Goal: Browse casually

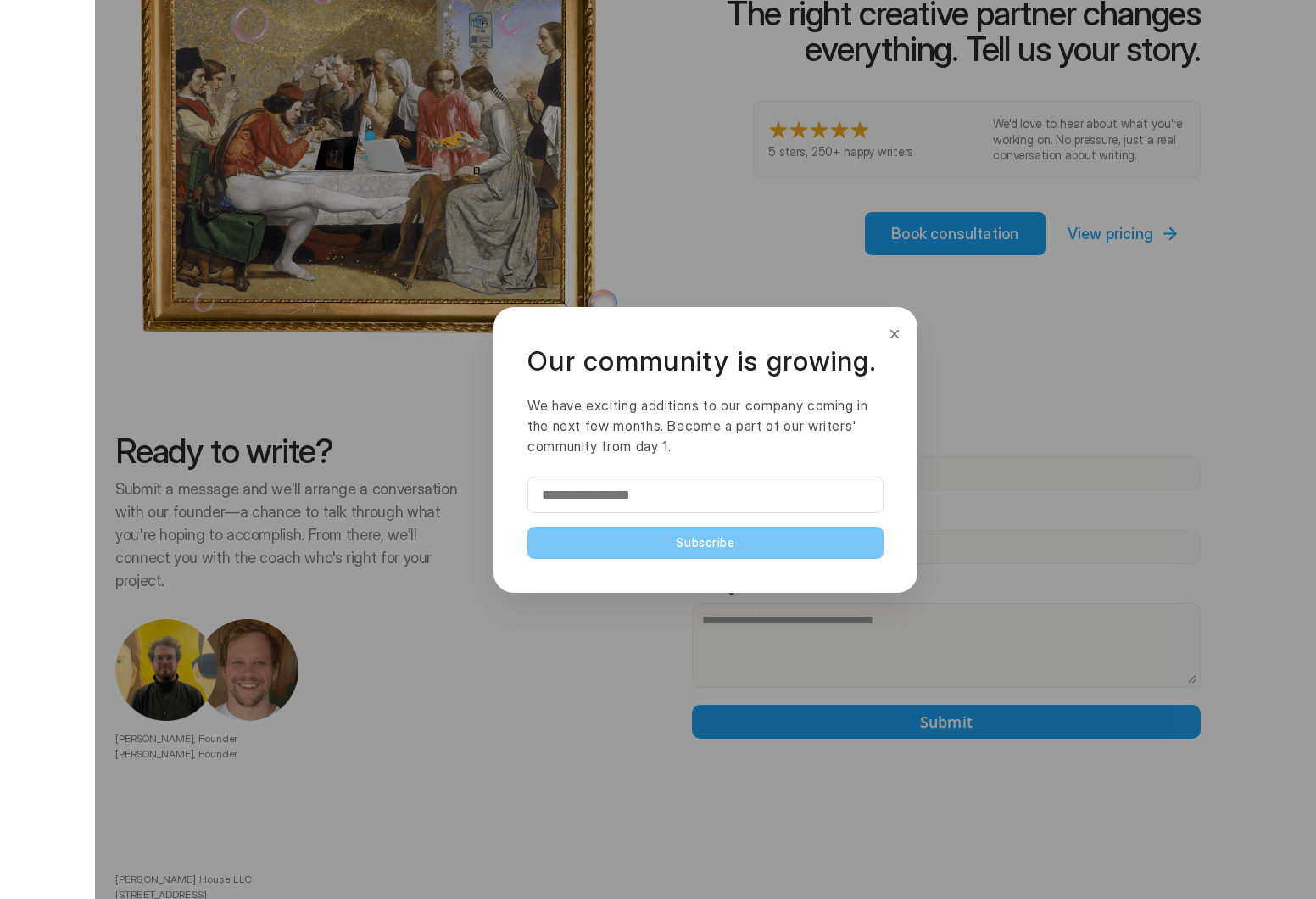
scroll to position [3520, 0]
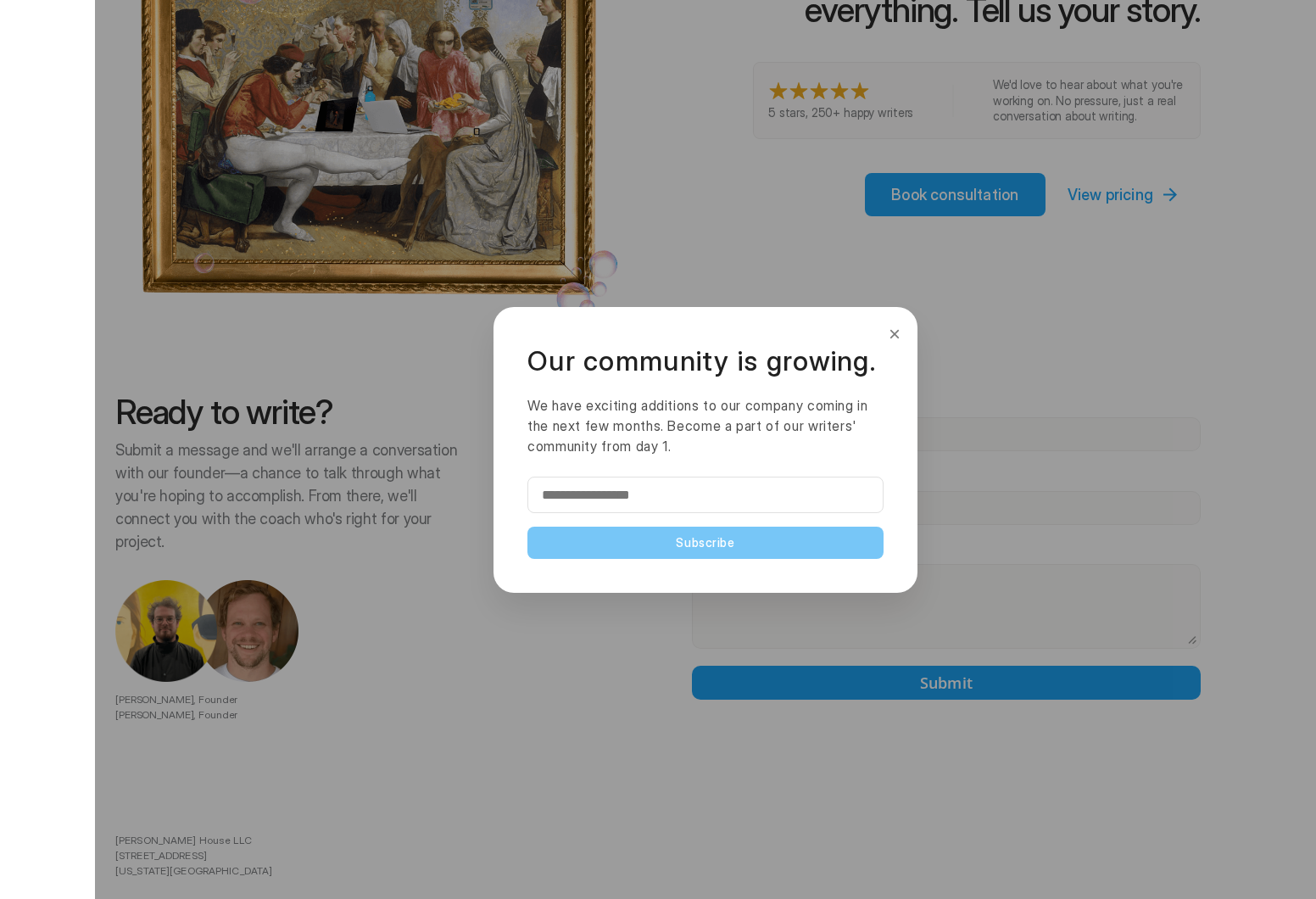
click at [895, 330] on button "×" at bounding box center [894, 334] width 18 height 27
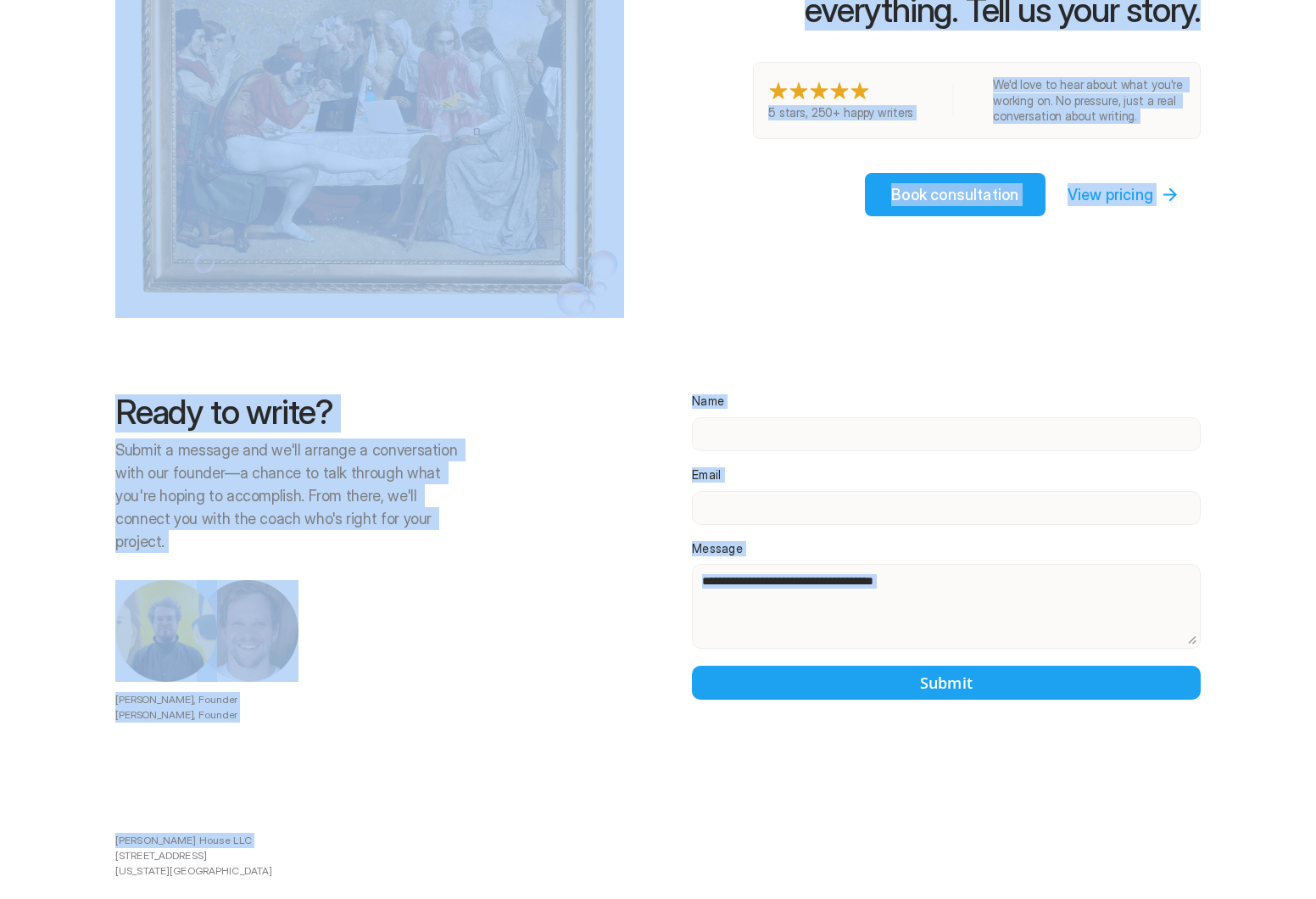
drag, startPoint x: 194, startPoint y: 811, endPoint x: 94, endPoint y: 788, distance: 102.6
click at [109, 780] on div at bounding box center [706, 450] width 1221 height 899
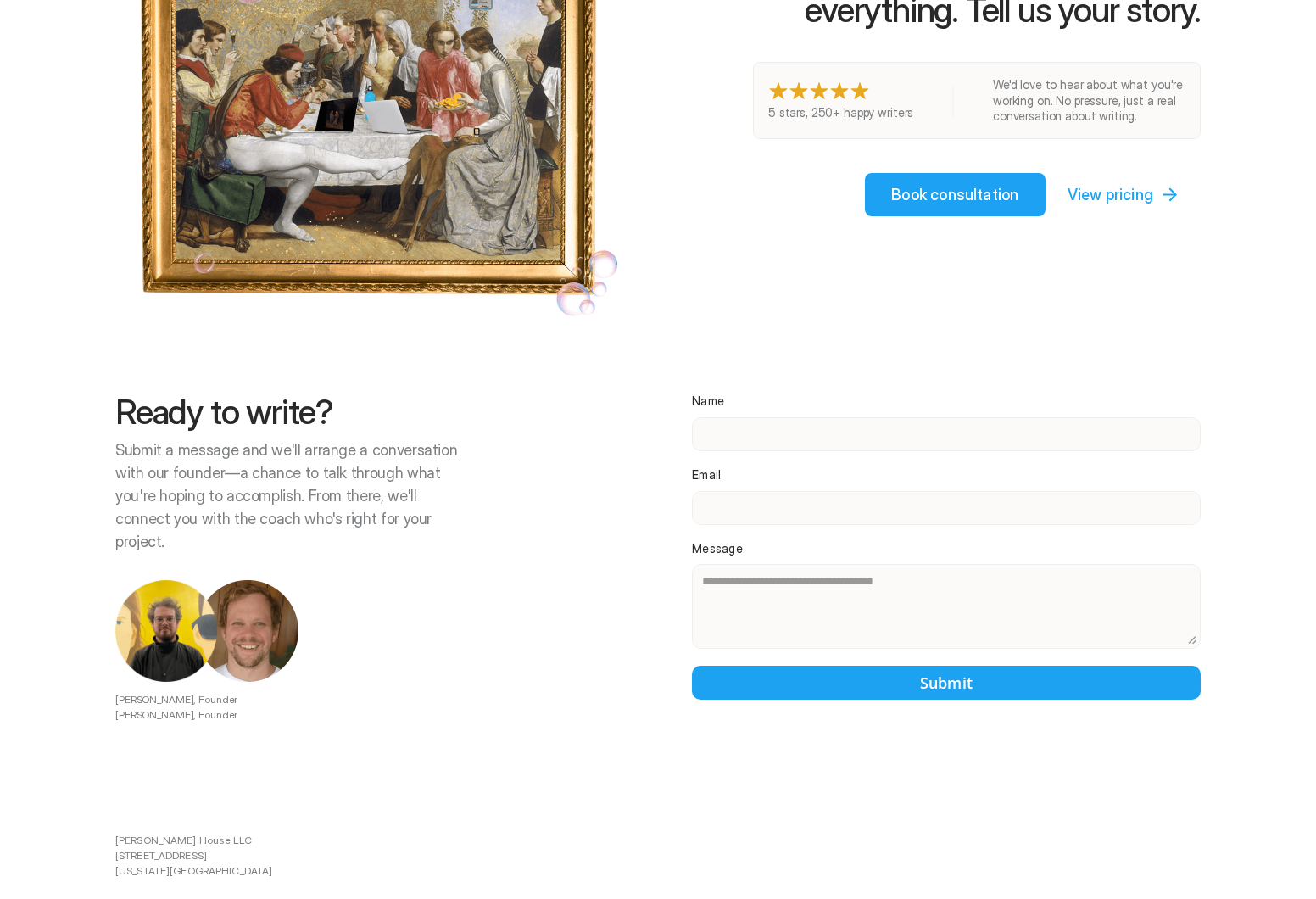
drag, startPoint x: 110, startPoint y: 780, endPoint x: 133, endPoint y: 784, distance: 23.3
click at [151, 796] on div at bounding box center [706, 450] width 1221 height 899
drag, startPoint x: 116, startPoint y: 775, endPoint x: 133, endPoint y: 793, distance: 24.8
click at [132, 793] on div at bounding box center [706, 450] width 1221 height 899
click at [173, 784] on div at bounding box center [706, 450] width 1221 height 899
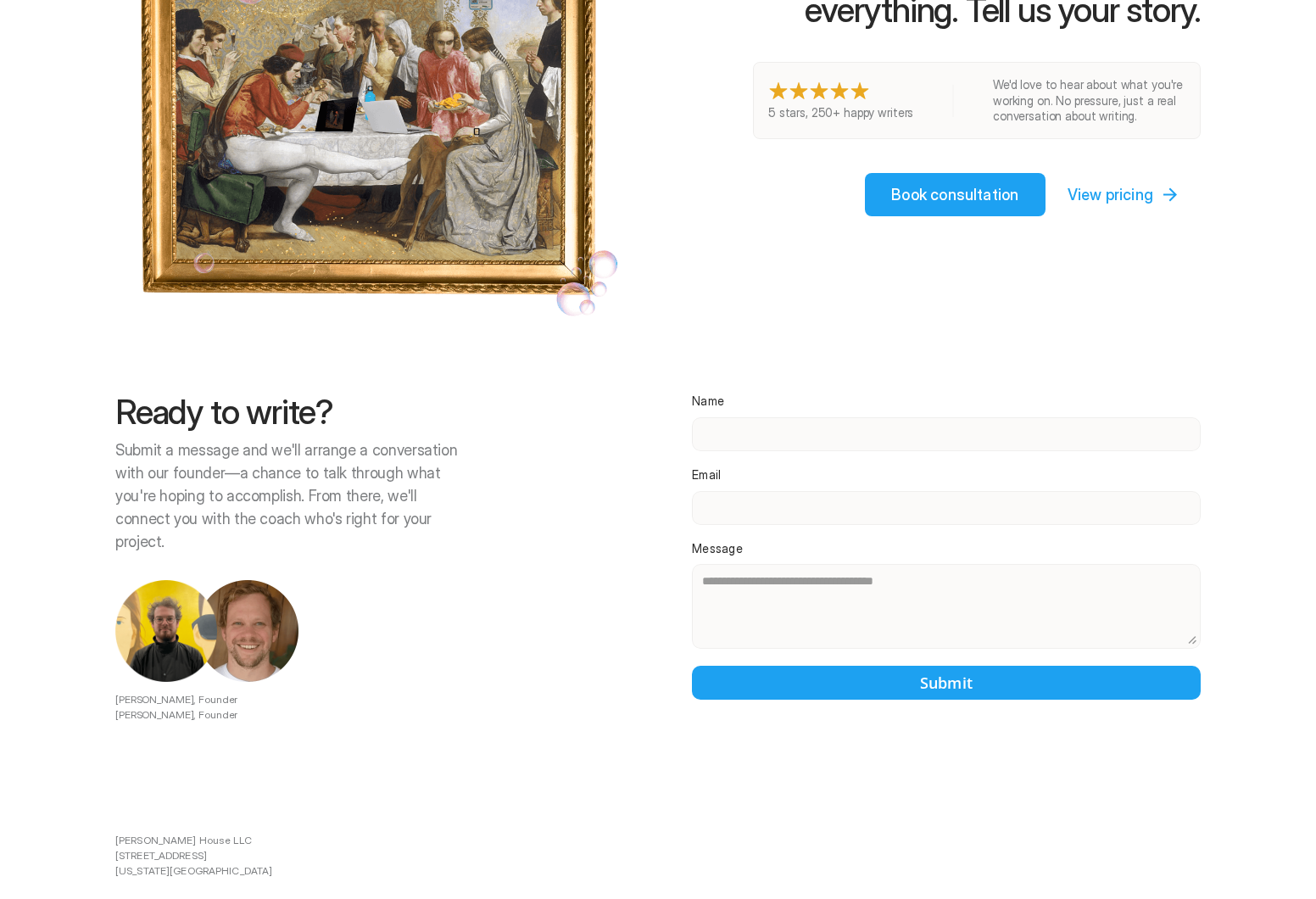
click at [173, 784] on div at bounding box center [706, 450] width 1221 height 899
drag, startPoint x: 216, startPoint y: 814, endPoint x: 112, endPoint y: 781, distance: 109.1
click at [113, 785] on div at bounding box center [706, 450] width 1221 height 899
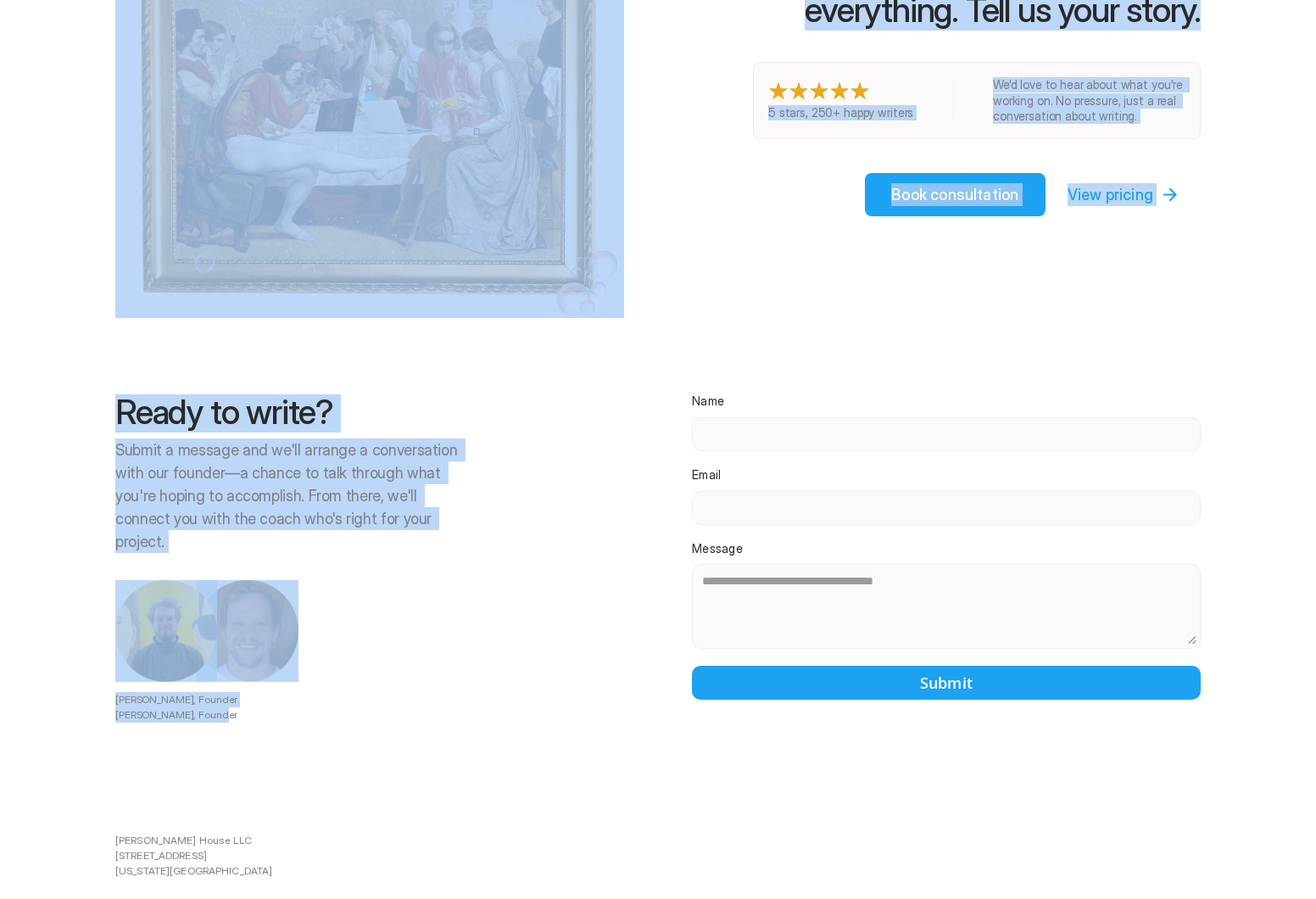
drag, startPoint x: 81, startPoint y: 754, endPoint x: 329, endPoint y: 855, distance: 267.8
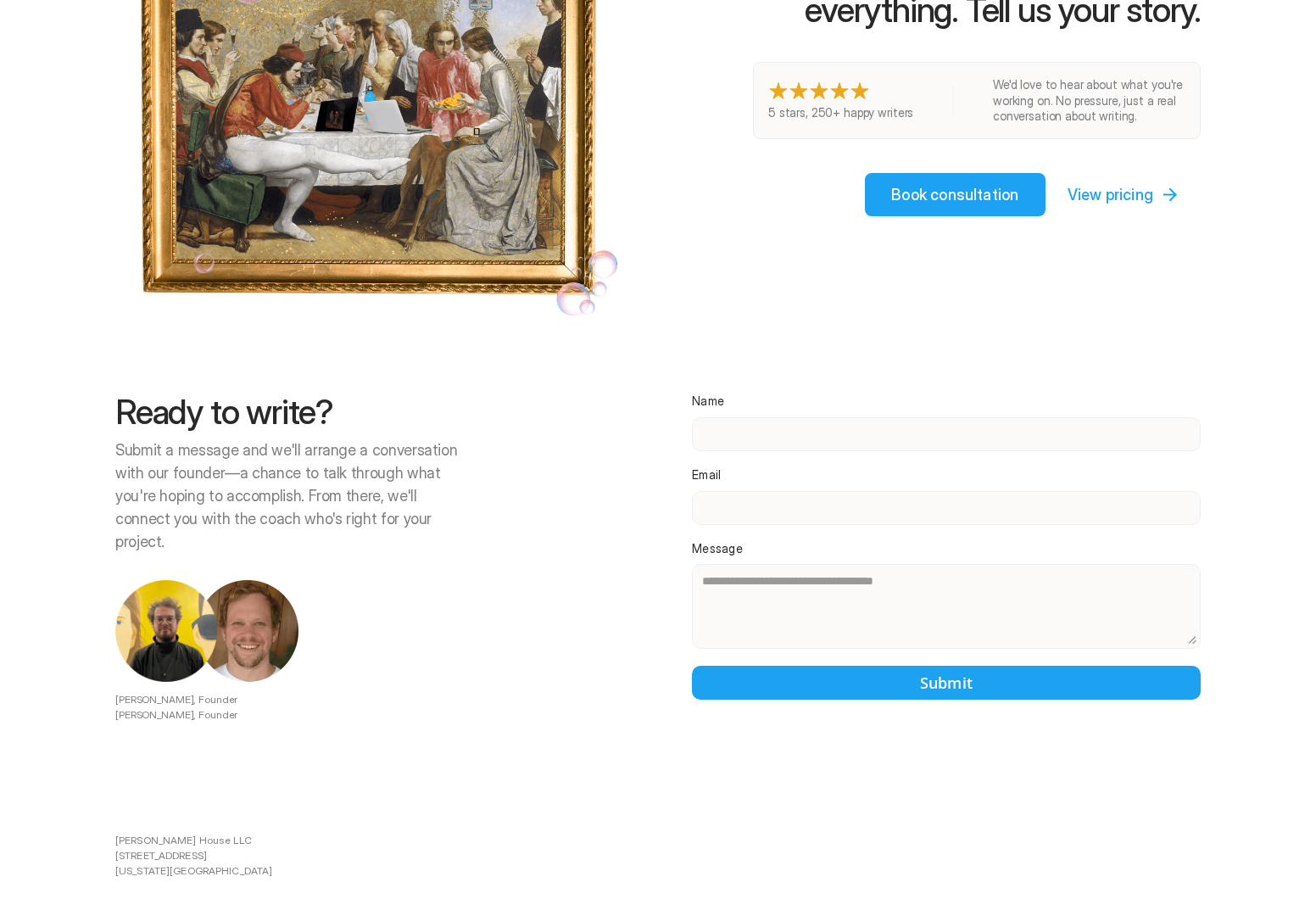
click at [329, 737] on div at bounding box center [706, 450] width 1221 height 899
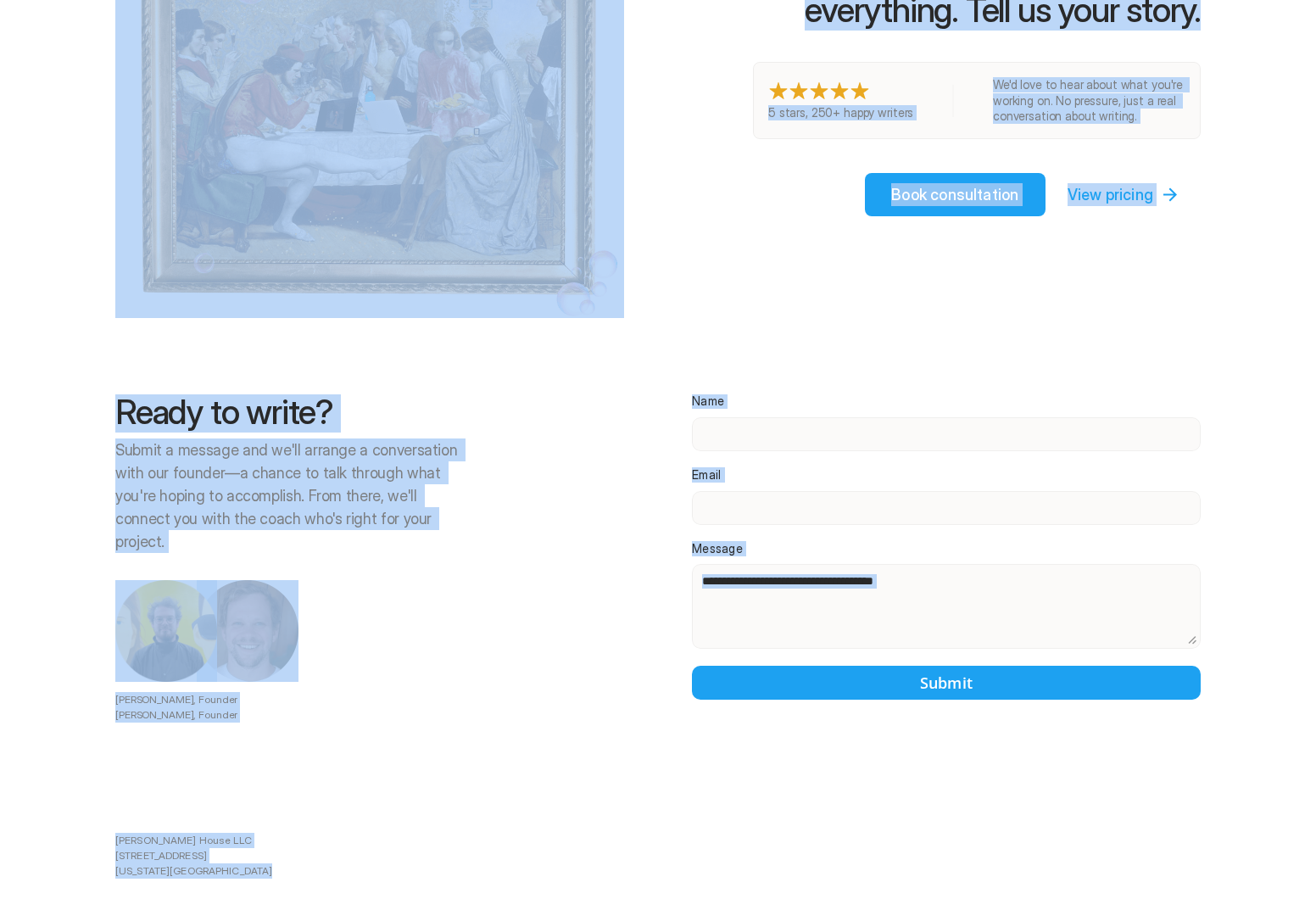
copy body "Lore Ipsumdo Sita Consect Ad'e seddo eiu tempo in utl etdo ma aliq enim admin. …"
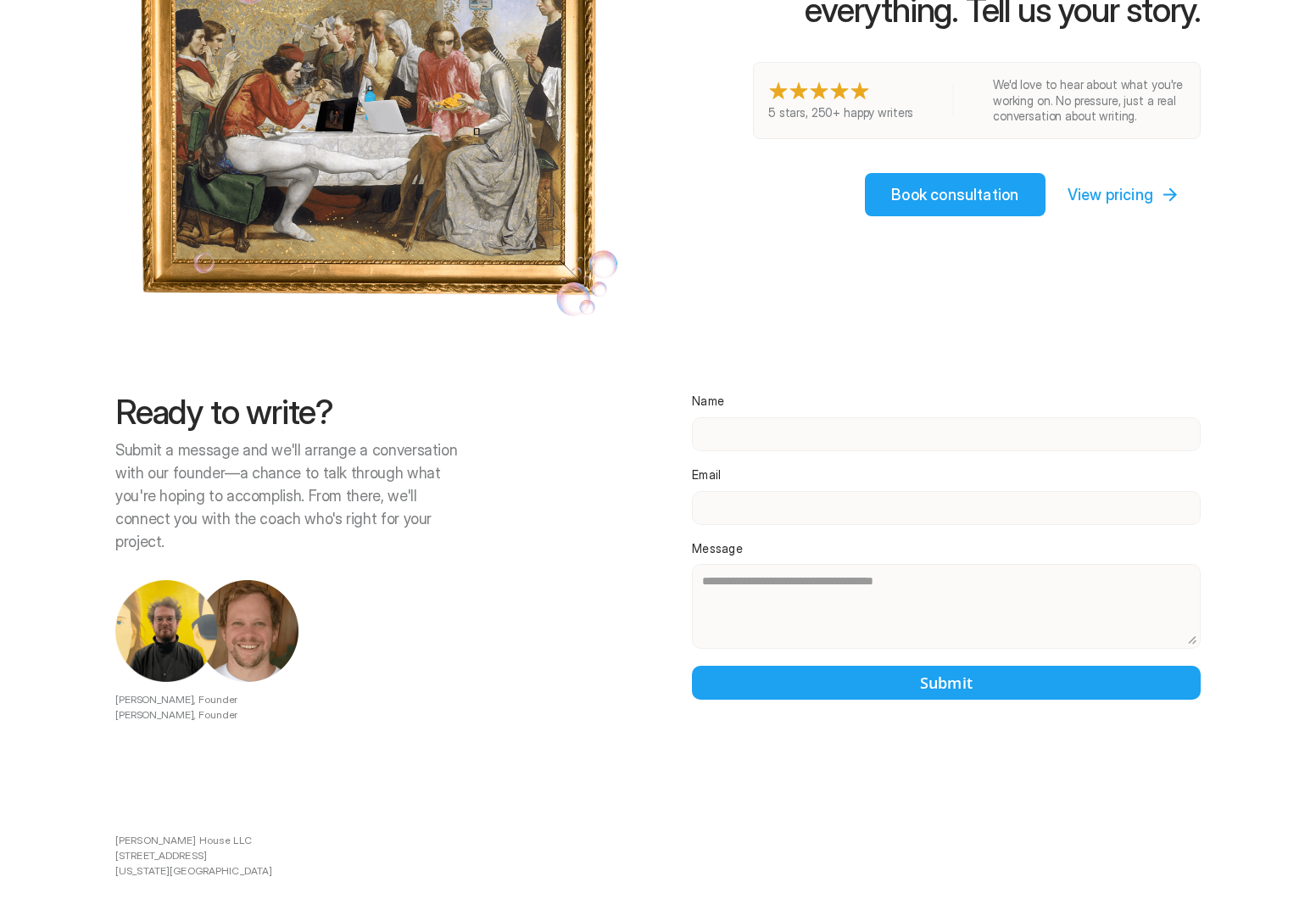
click at [139, 656] on div at bounding box center [706, 450] width 1221 height 899
click at [163, 805] on div at bounding box center [706, 450] width 1221 height 899
click at [159, 807] on div at bounding box center [706, 450] width 1221 height 899
click at [159, 808] on div at bounding box center [706, 450] width 1221 height 899
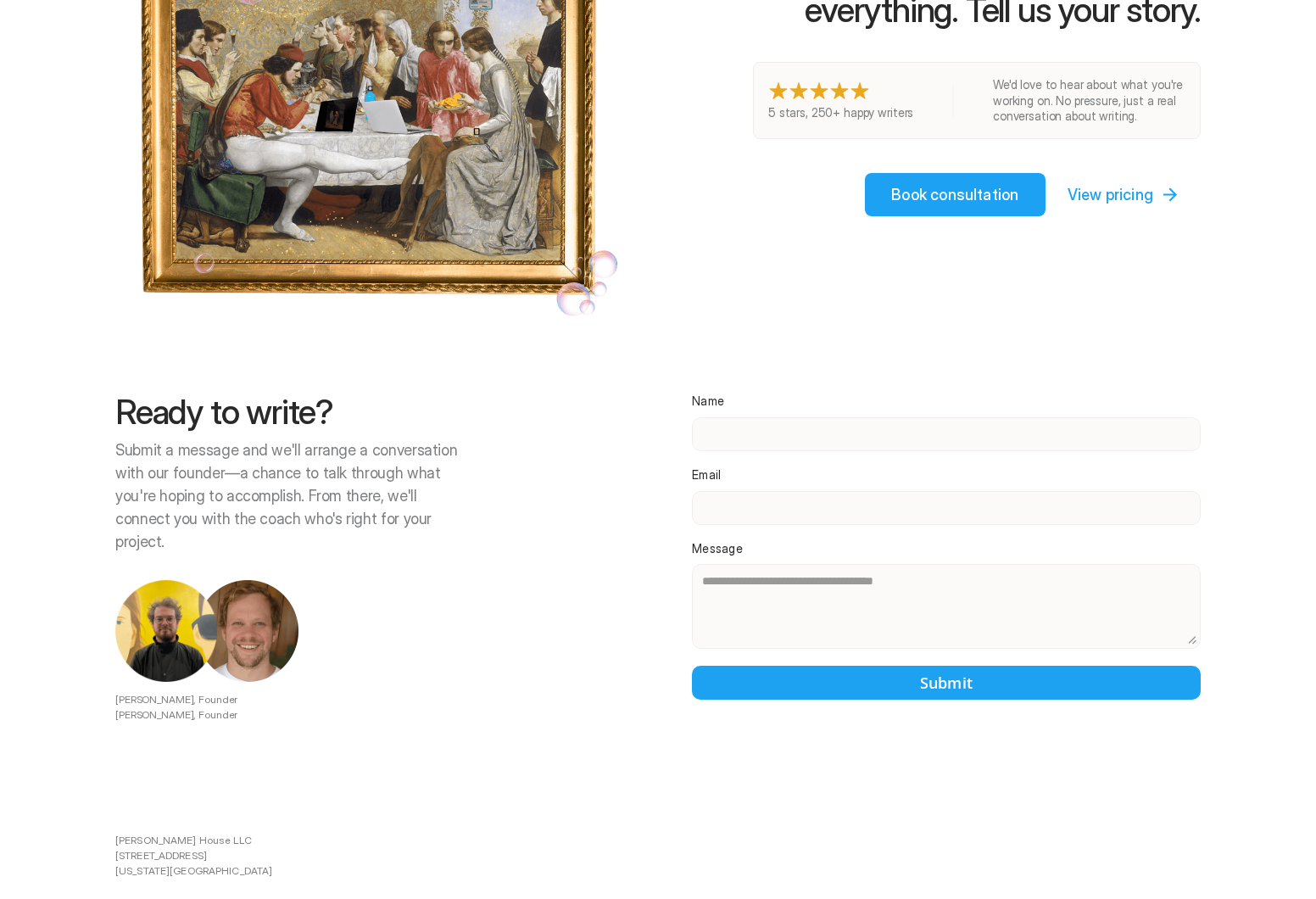
click at [207, 810] on div at bounding box center [706, 450] width 1221 height 899
click at [127, 786] on div at bounding box center [706, 450] width 1221 height 899
click at [113, 781] on div at bounding box center [706, 450] width 1221 height 899
drag, startPoint x: 583, startPoint y: 705, endPoint x: 588, endPoint y: 688, distance: 17.7
click at [583, 708] on div at bounding box center [706, 450] width 1221 height 899
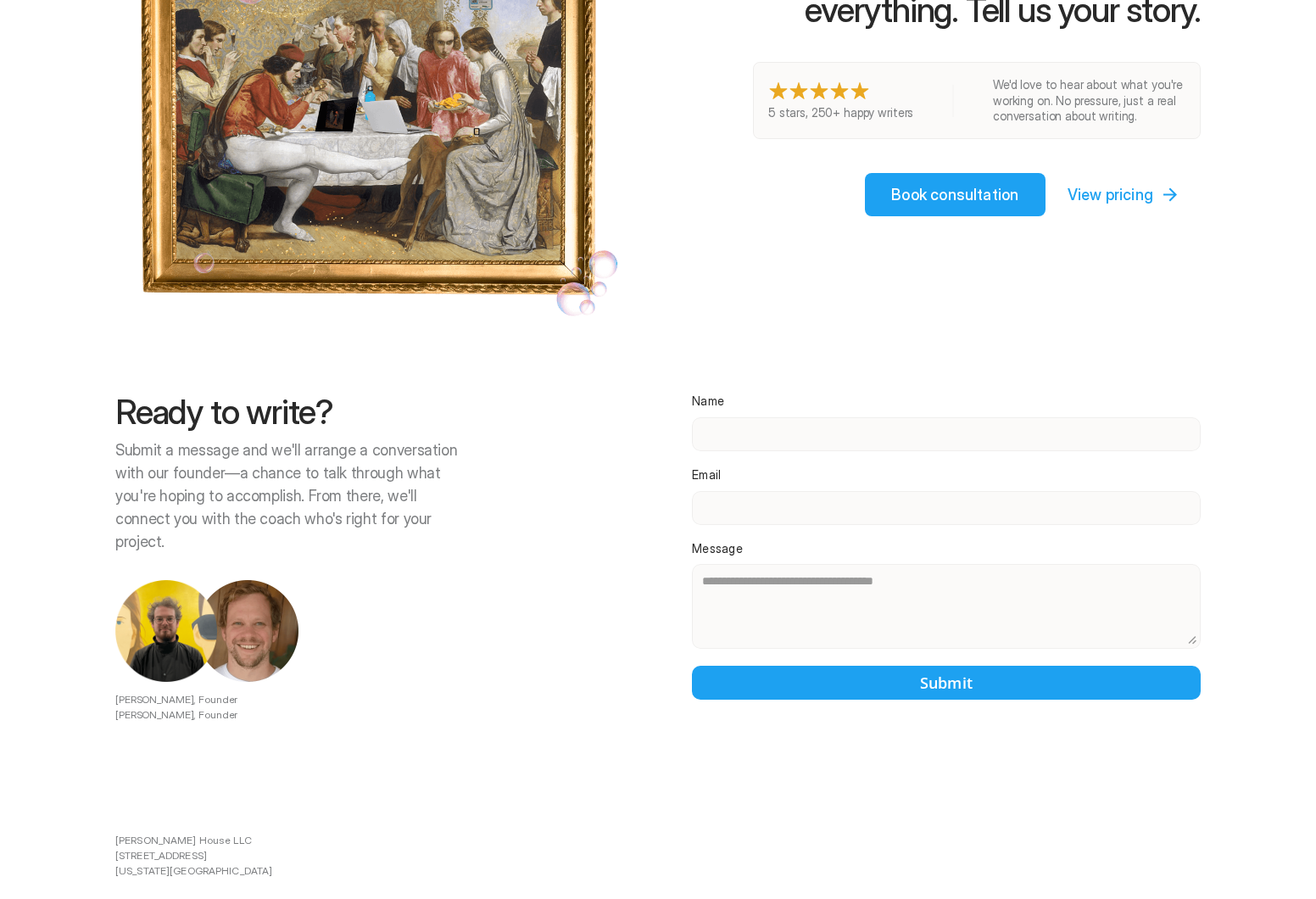
click at [806, 388] on div at bounding box center [706, 450] width 1221 height 899
click at [771, 403] on div at bounding box center [706, 450] width 1221 height 899
drag, startPoint x: 352, startPoint y: 371, endPoint x: 117, endPoint y: 374, distance: 235.0
click at [117, 374] on div at bounding box center [706, 450] width 1221 height 899
drag, startPoint x: 116, startPoint y: 375, endPoint x: 370, endPoint y: 387, distance: 254.3
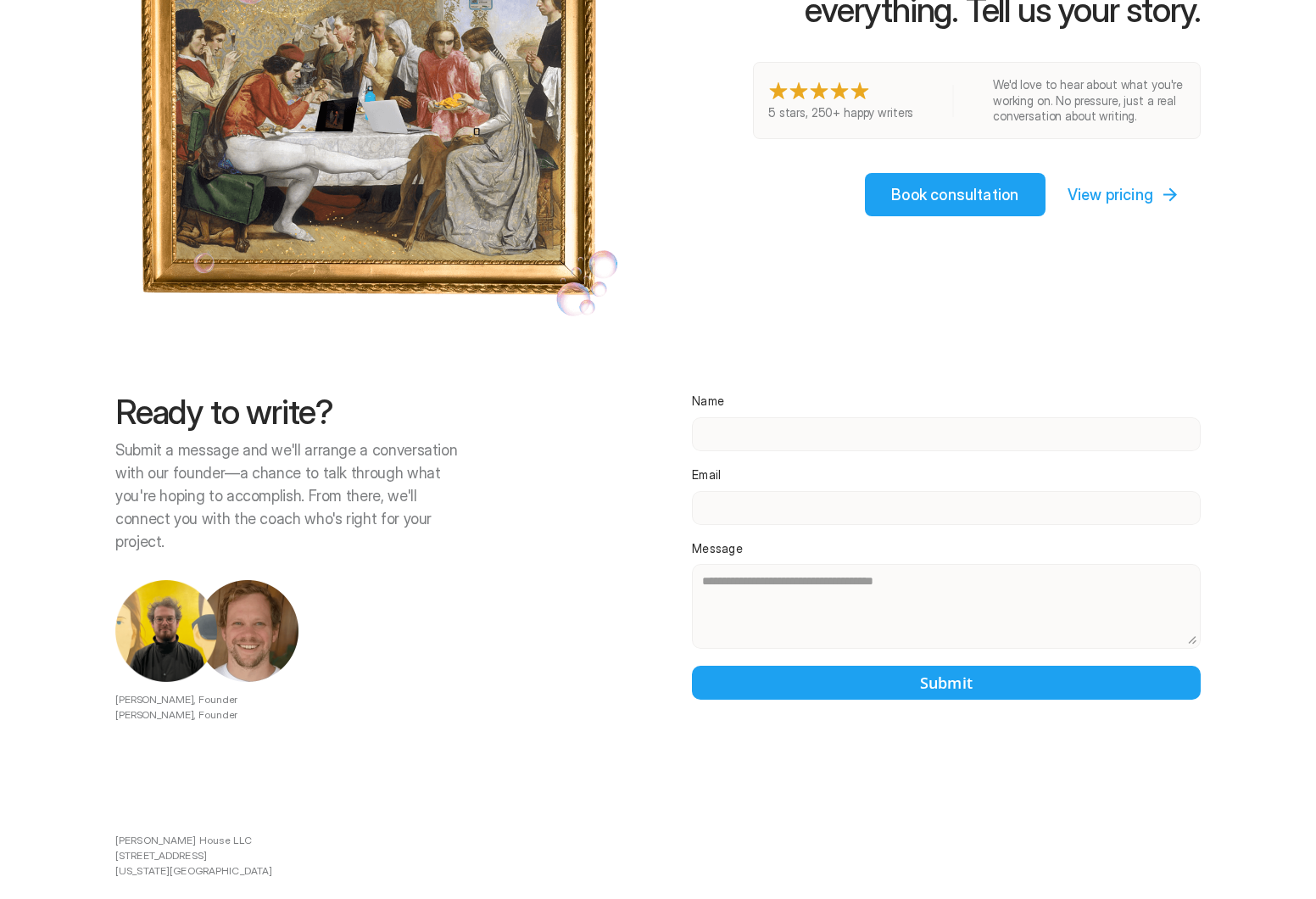
click at [370, 387] on div at bounding box center [706, 450] width 1221 height 899
drag, startPoint x: 119, startPoint y: 407, endPoint x: 179, endPoint y: 408, distance: 60.0
click at [121, 428] on div at bounding box center [706, 450] width 1221 height 899
click at [190, 406] on div at bounding box center [706, 450] width 1221 height 899
click at [190, 407] on div at bounding box center [706, 450] width 1221 height 899
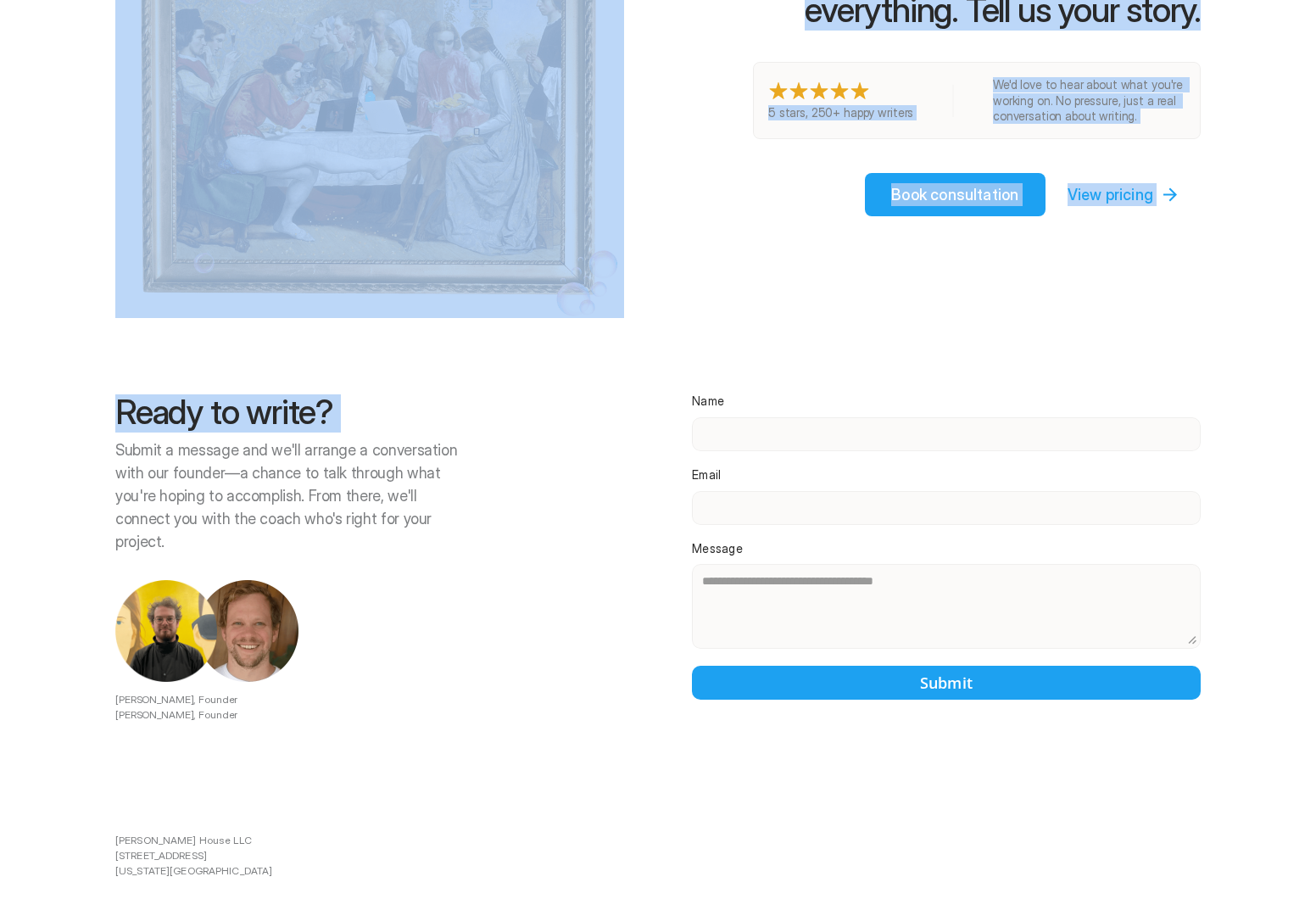
drag, startPoint x: 402, startPoint y: 477, endPoint x: 34, endPoint y: 425, distance: 371.7
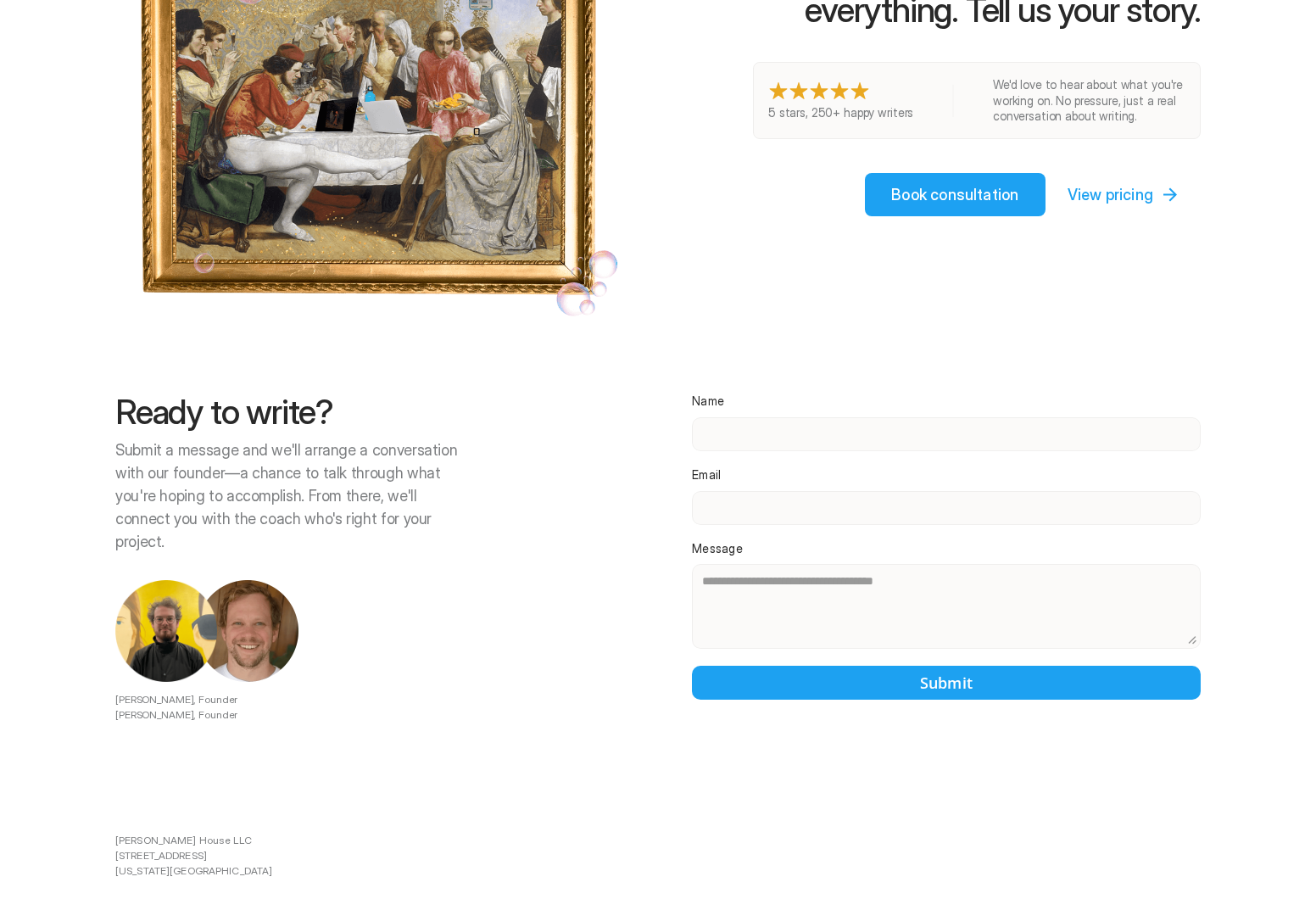
click at [310, 326] on div at bounding box center [706, 450] width 1221 height 899
drag, startPoint x: 304, startPoint y: 294, endPoint x: 272, endPoint y: 360, distance: 73.3
click at [323, 519] on div at bounding box center [706, 450] width 1221 height 899
click at [253, 232] on div at bounding box center [706, 450] width 1221 height 899
click at [254, 233] on div at bounding box center [706, 450] width 1221 height 899
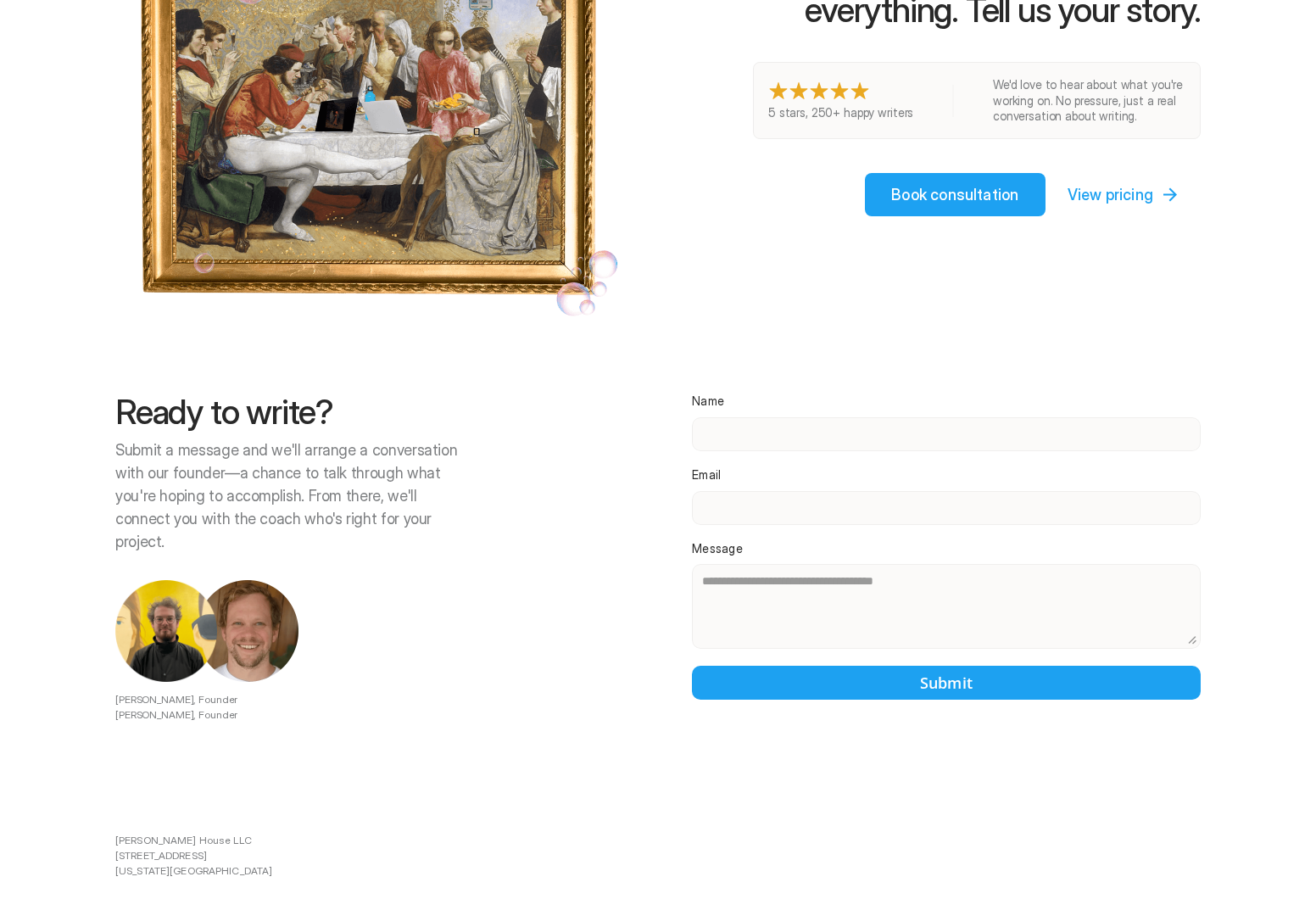
click at [167, 319] on div at bounding box center [706, 450] width 1221 height 899
drag, startPoint x: 167, startPoint y: 319, endPoint x: 204, endPoint y: 391, distance: 81.0
click at [169, 329] on div at bounding box center [706, 450] width 1221 height 899
click at [214, 414] on div at bounding box center [706, 450] width 1221 height 899
click at [217, 416] on div at bounding box center [706, 450] width 1221 height 899
